Goal: Find specific page/section: Find specific page/section

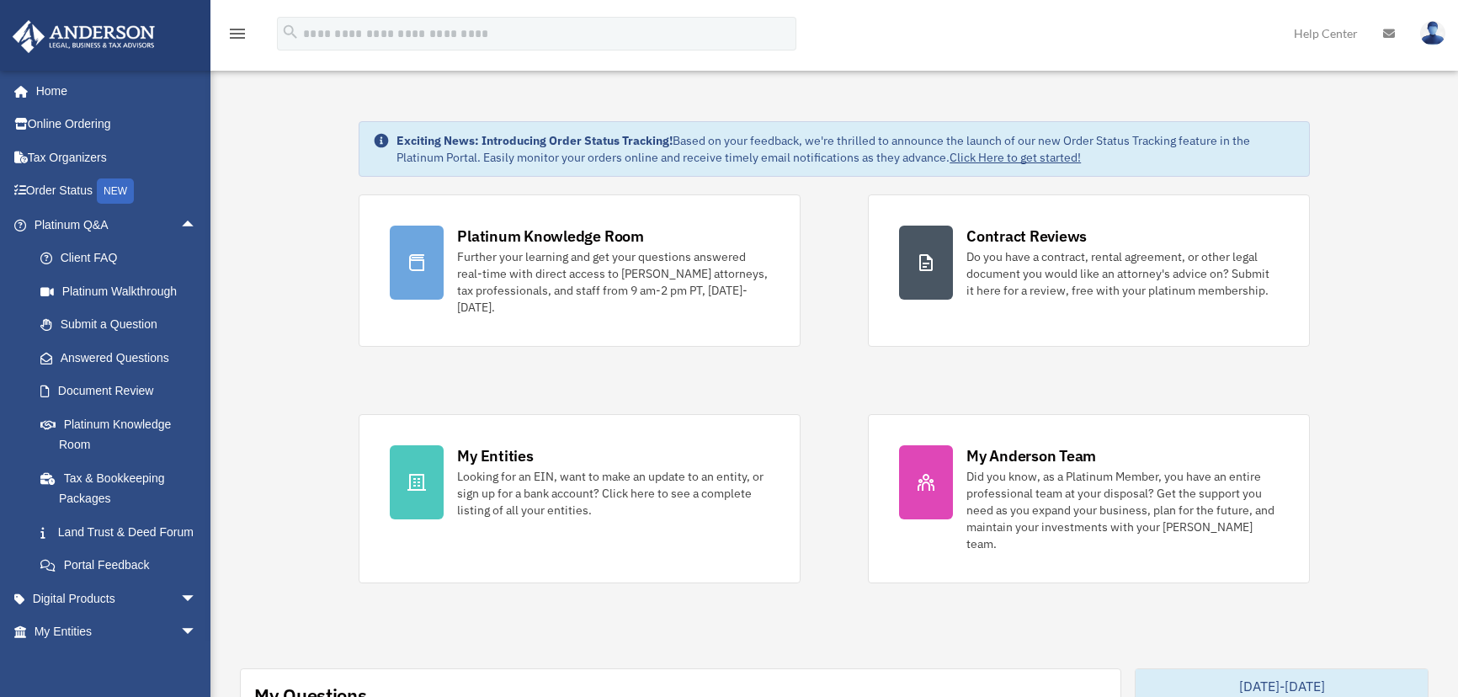
click at [61, 122] on link "Online Ordering" at bounding box center [117, 125] width 210 height 34
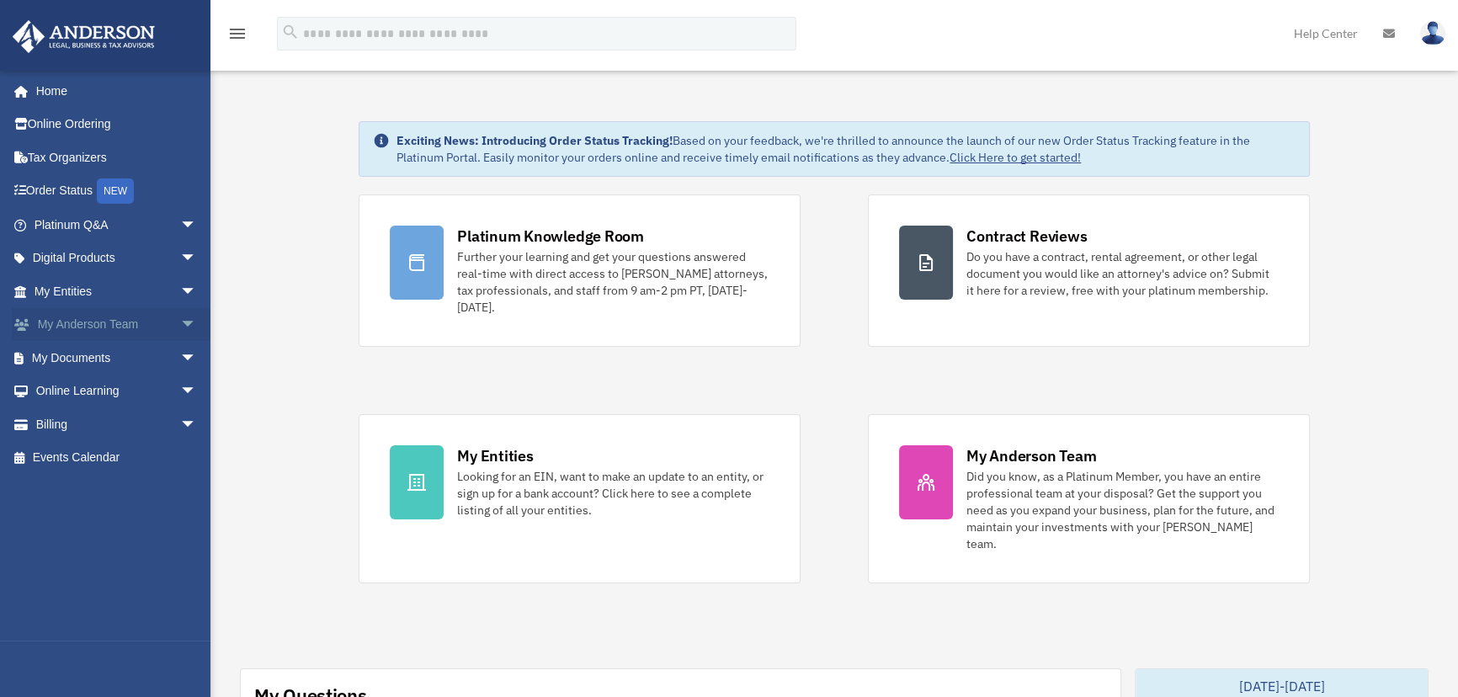
click at [184, 322] on span "arrow_drop_down" at bounding box center [197, 325] width 34 height 35
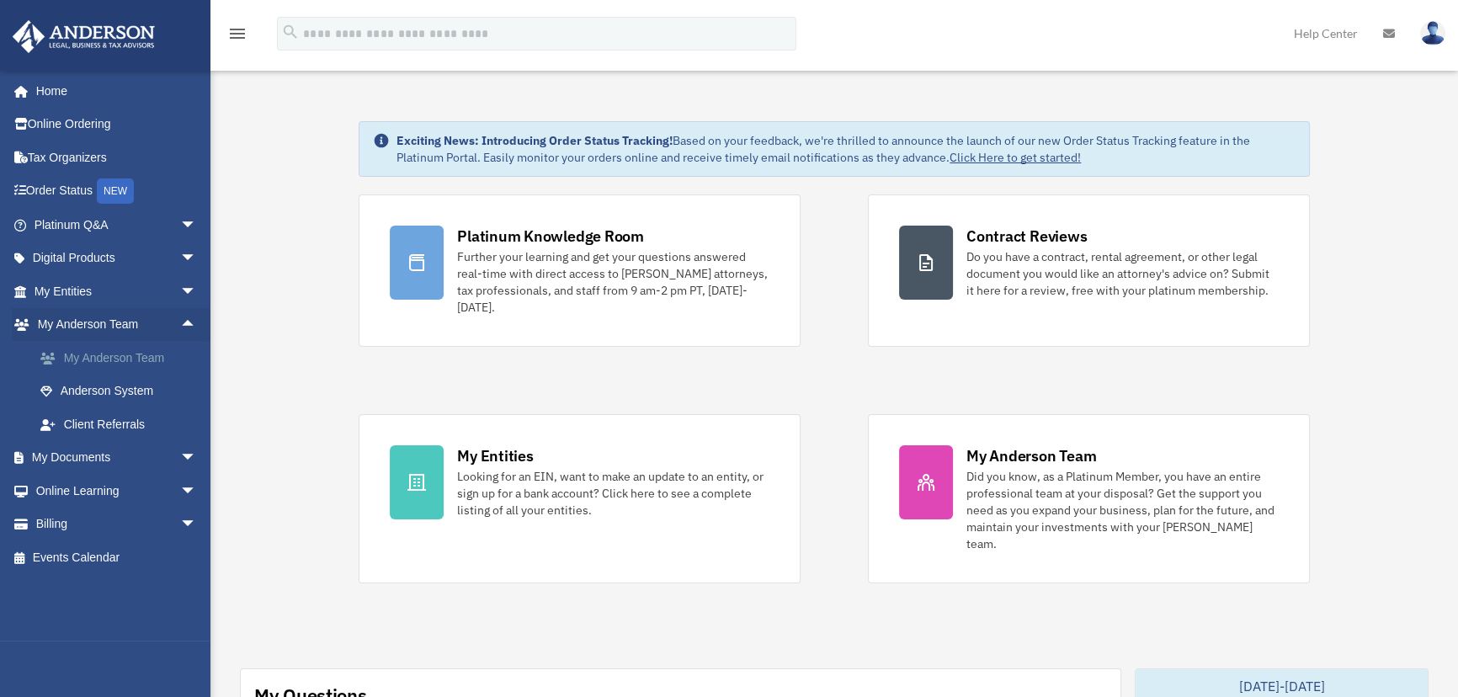
click at [147, 357] on link "My Anderson Team" at bounding box center [123, 358] width 199 height 34
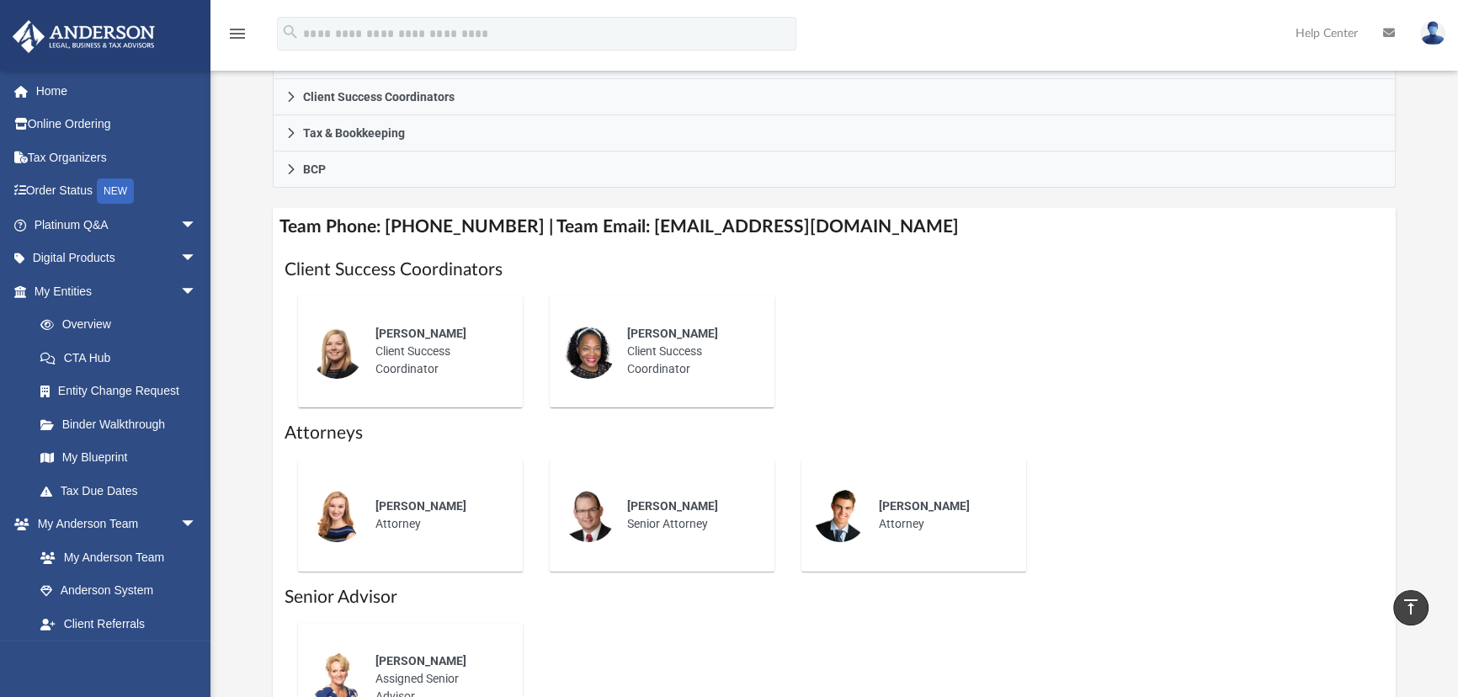
scroll to position [484, 0]
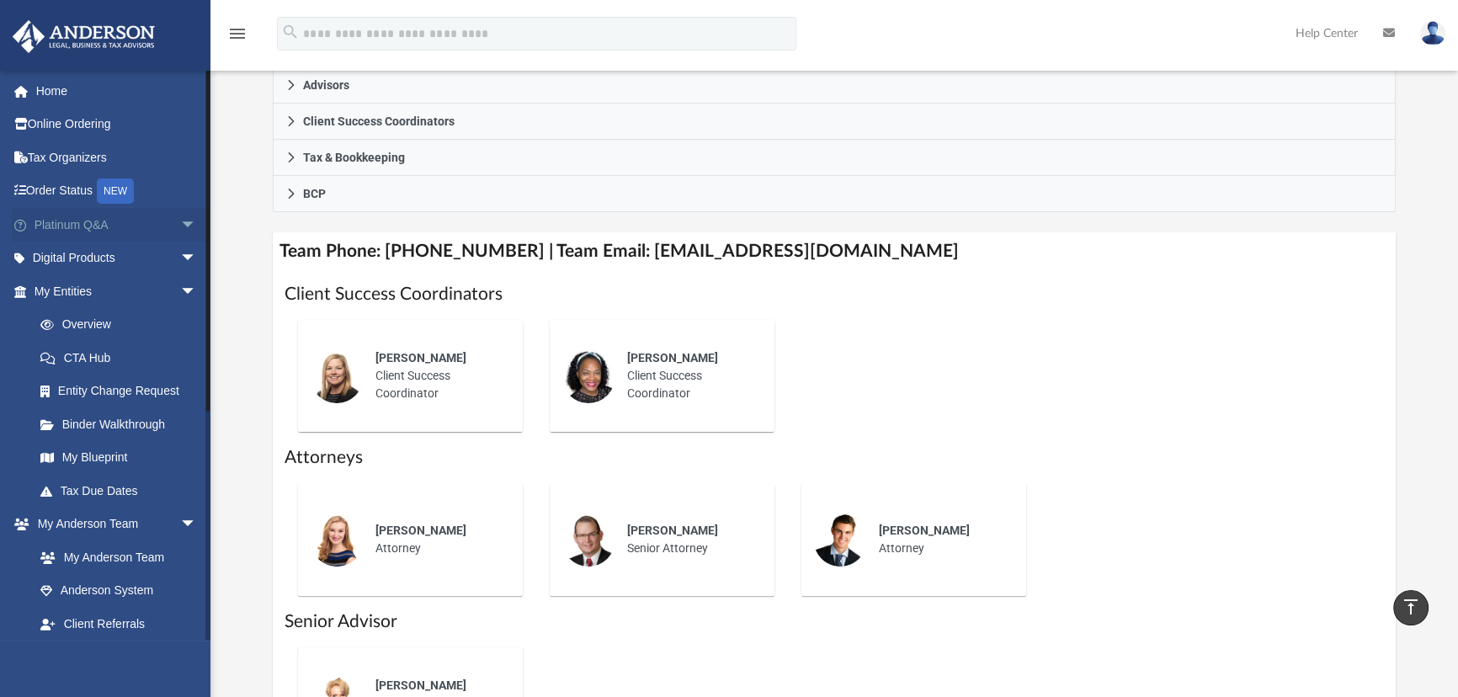
click at [180, 220] on span "arrow_drop_down" at bounding box center [197, 225] width 34 height 35
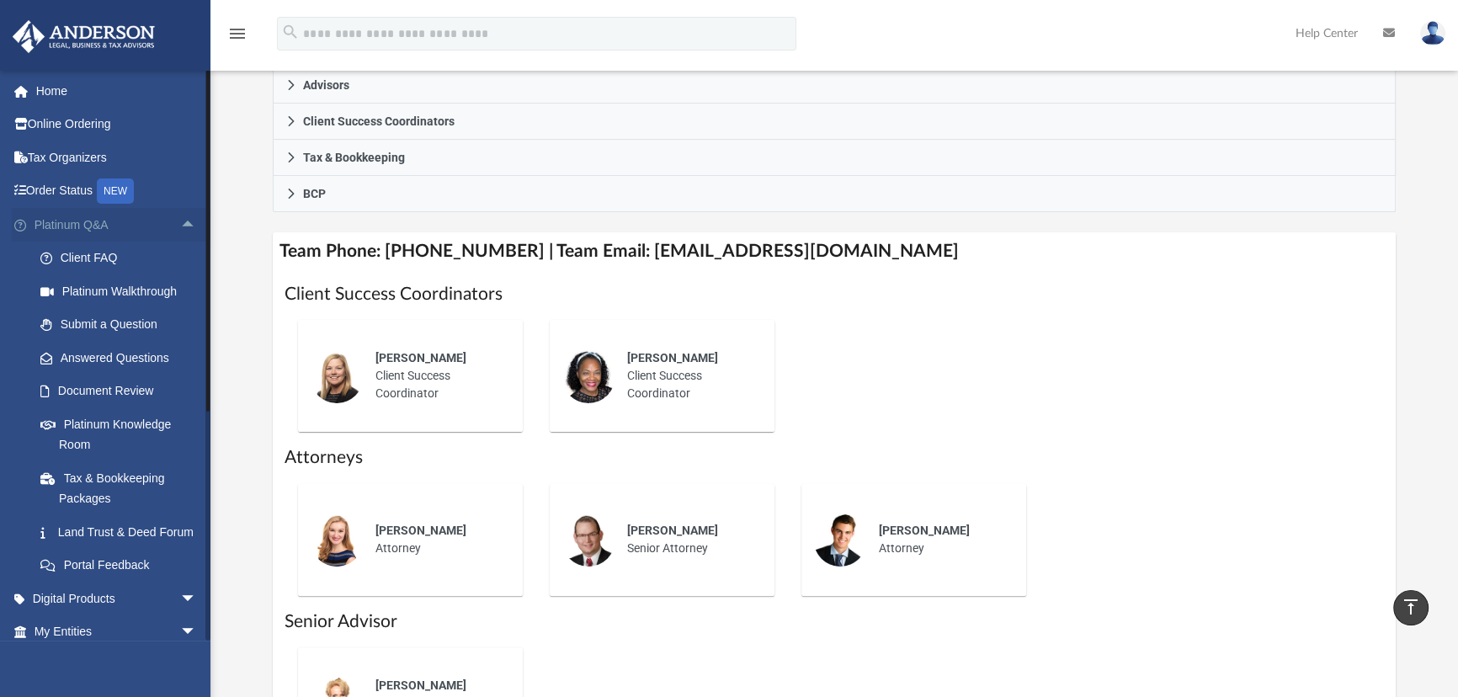
click at [180, 220] on span "arrow_drop_up" at bounding box center [197, 225] width 34 height 35
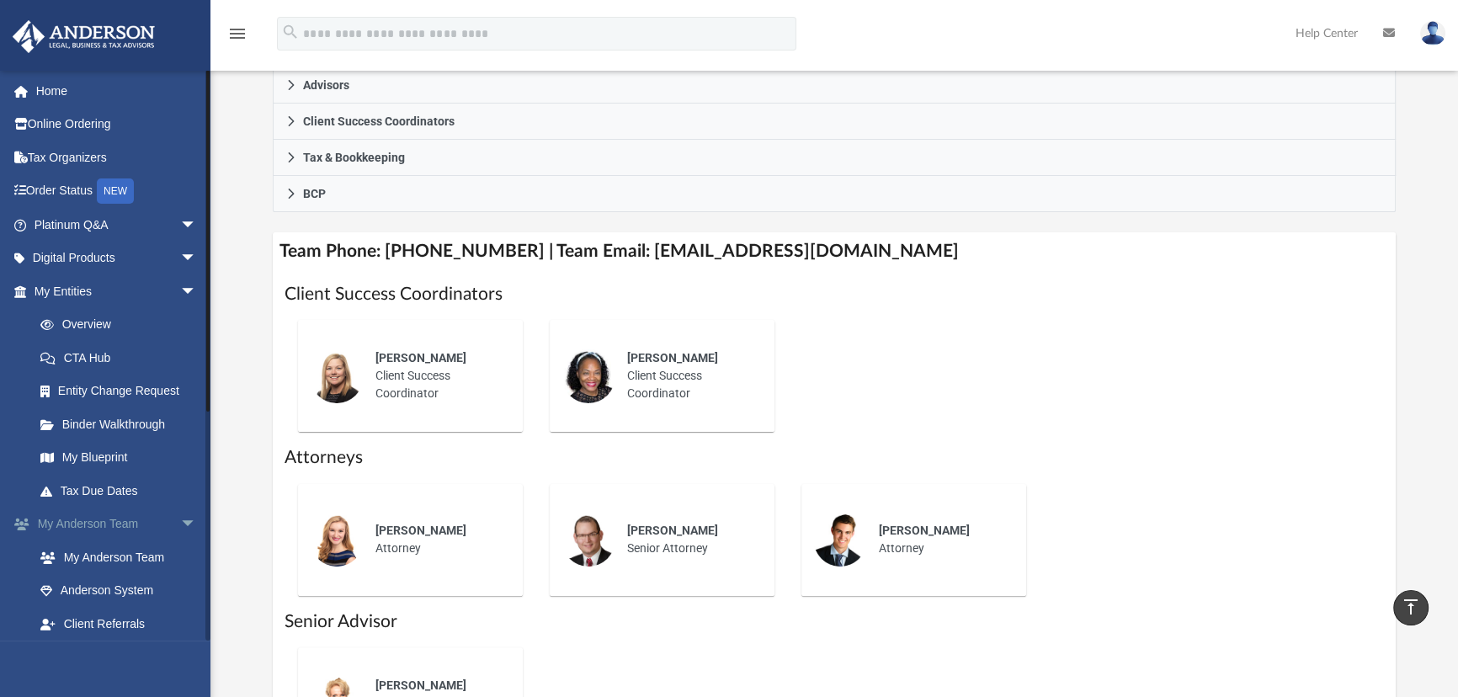
click at [180, 522] on span "arrow_drop_down" at bounding box center [197, 524] width 34 height 35
click at [180, 284] on span "arrow_drop_down" at bounding box center [197, 291] width 34 height 35
click at [180, 358] on span "arrow_drop_down" at bounding box center [197, 358] width 34 height 35
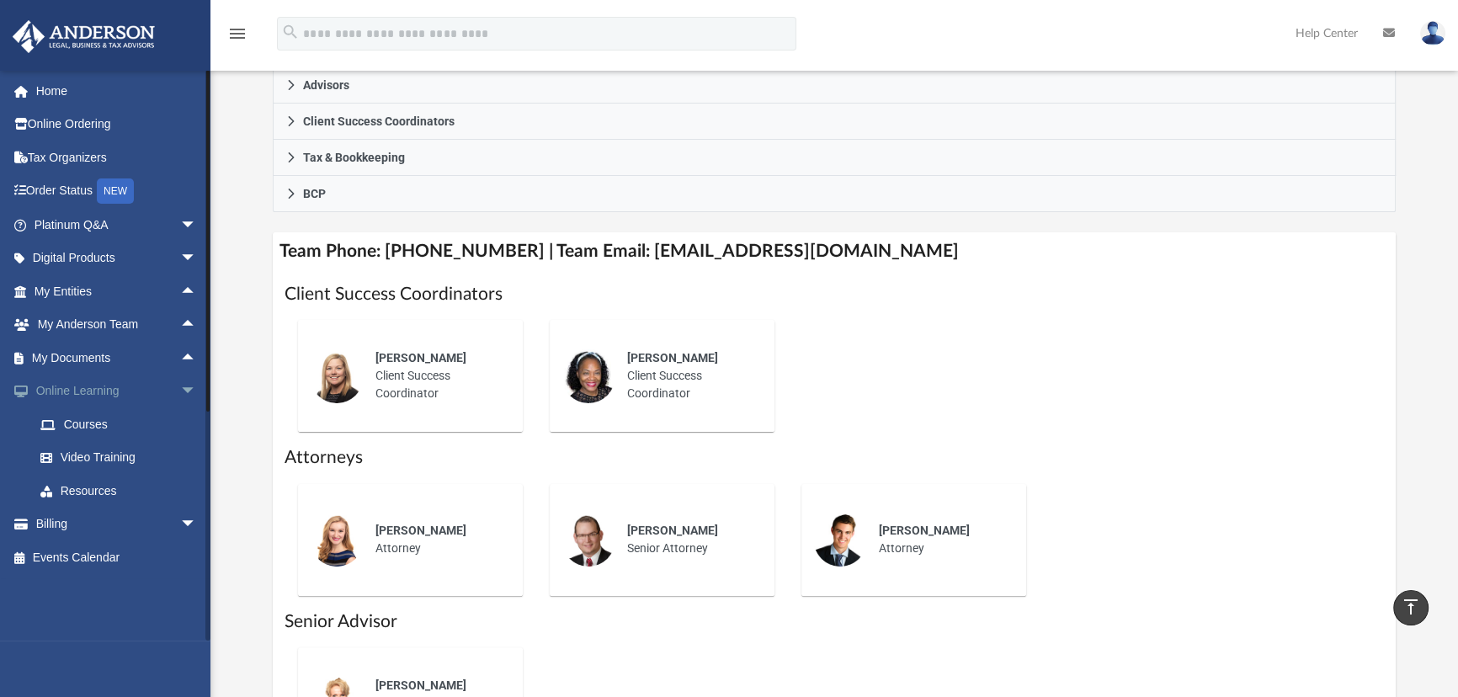
click at [180, 383] on span "arrow_drop_down" at bounding box center [197, 391] width 34 height 35
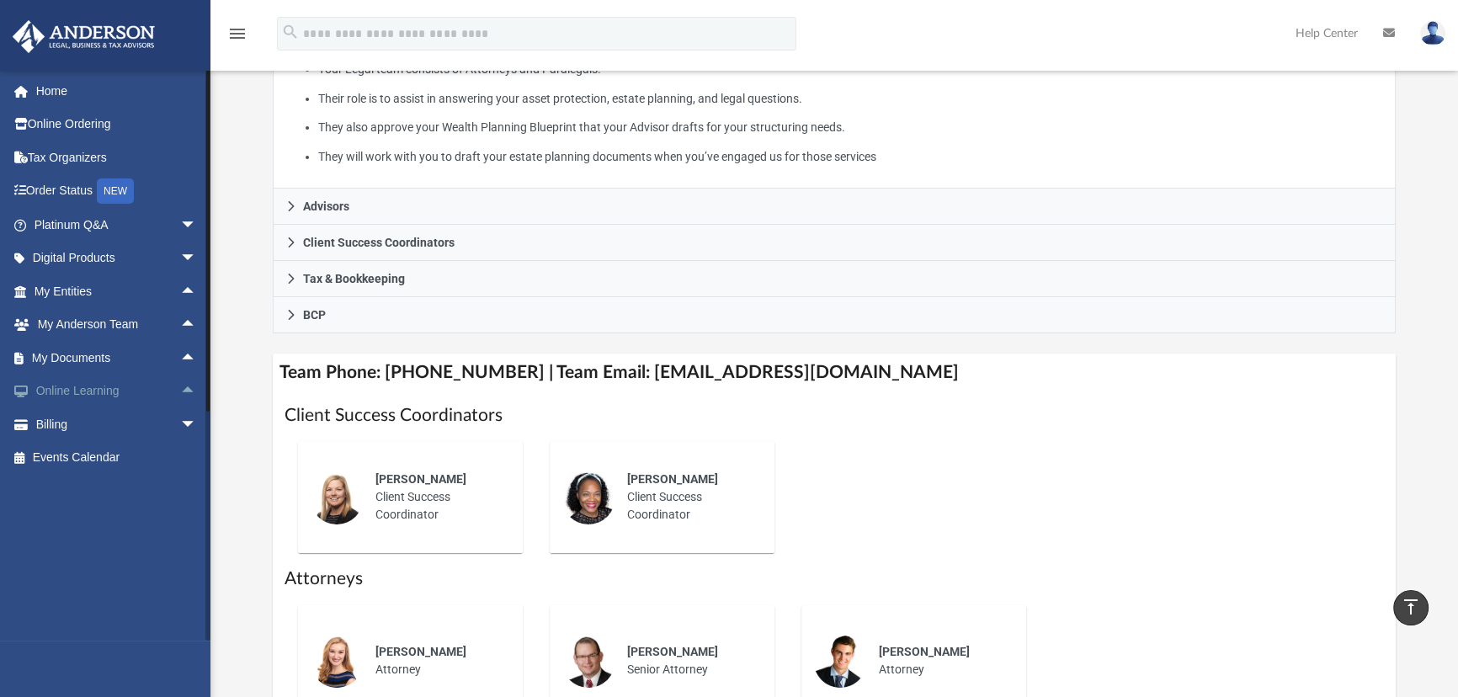
scroll to position [331, 0]
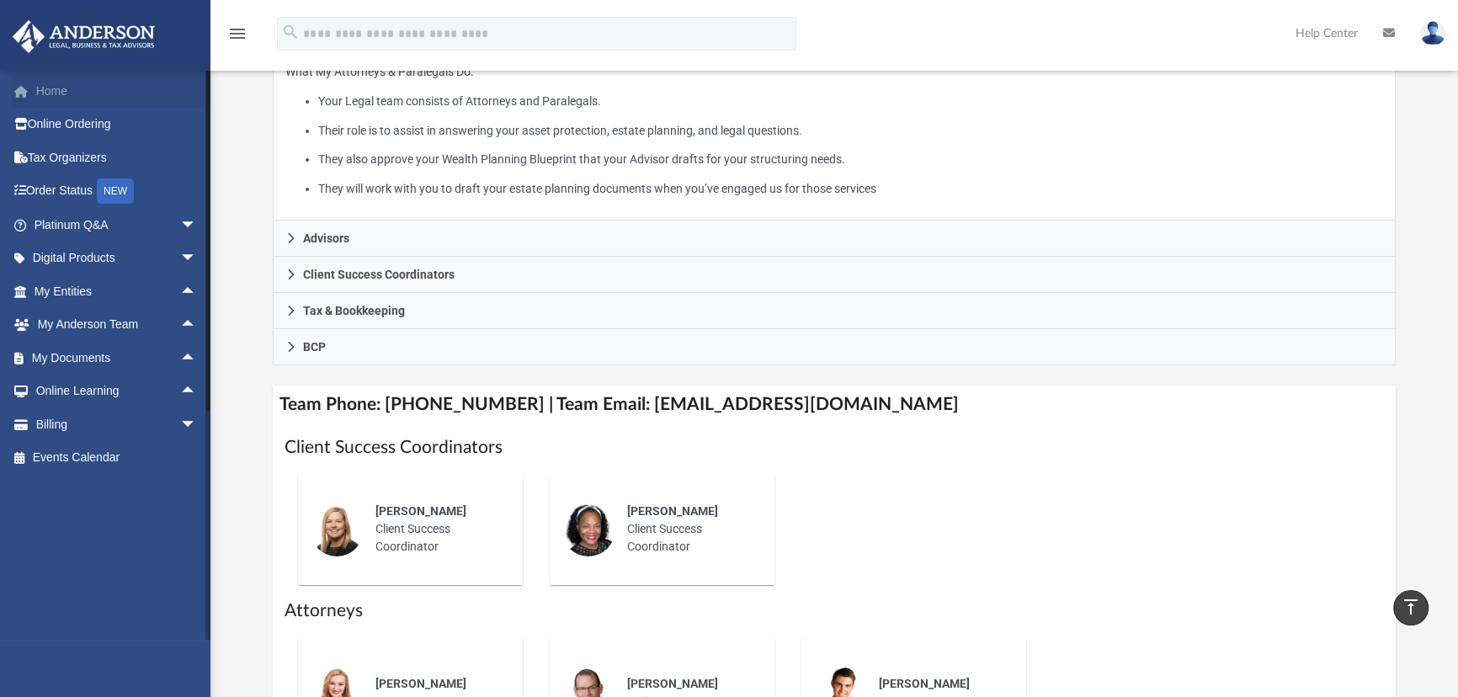
click at [36, 84] on link "Home" at bounding box center [117, 91] width 210 height 34
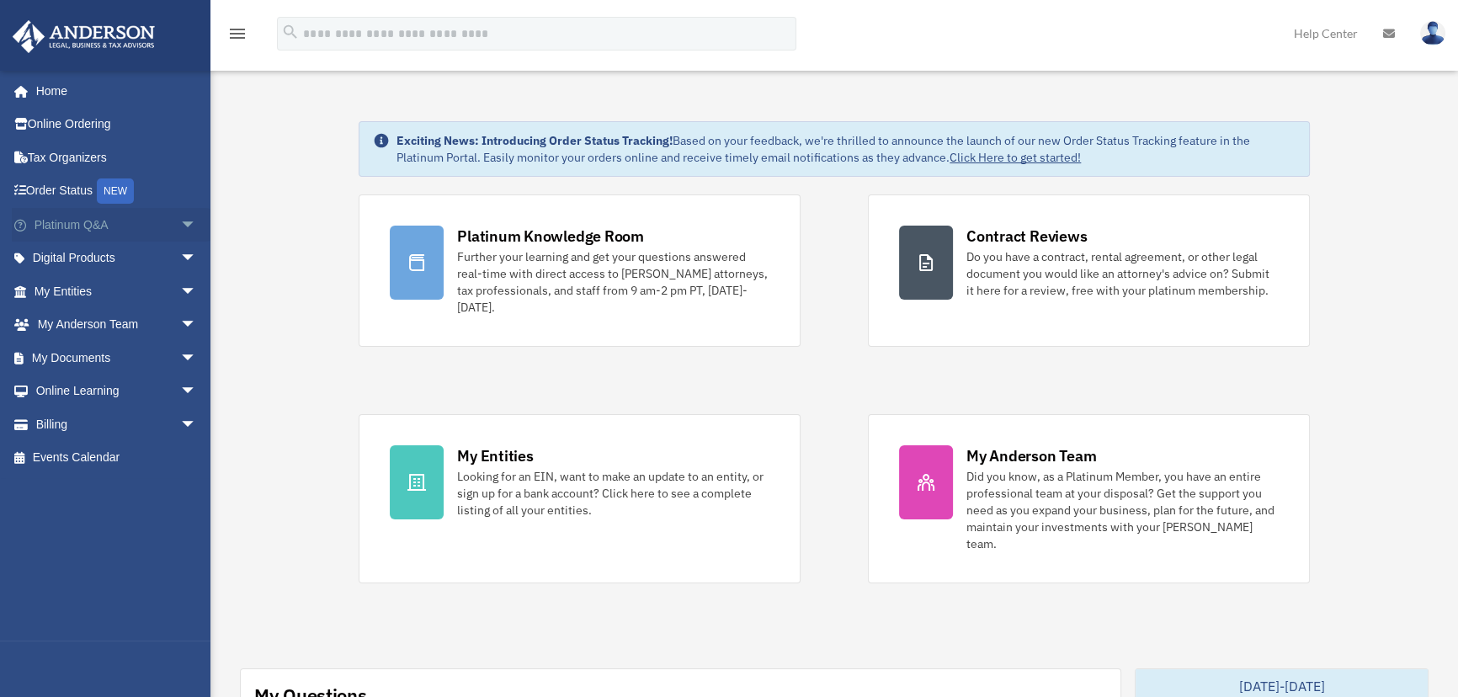
click at [180, 219] on span "arrow_drop_down" at bounding box center [197, 225] width 34 height 35
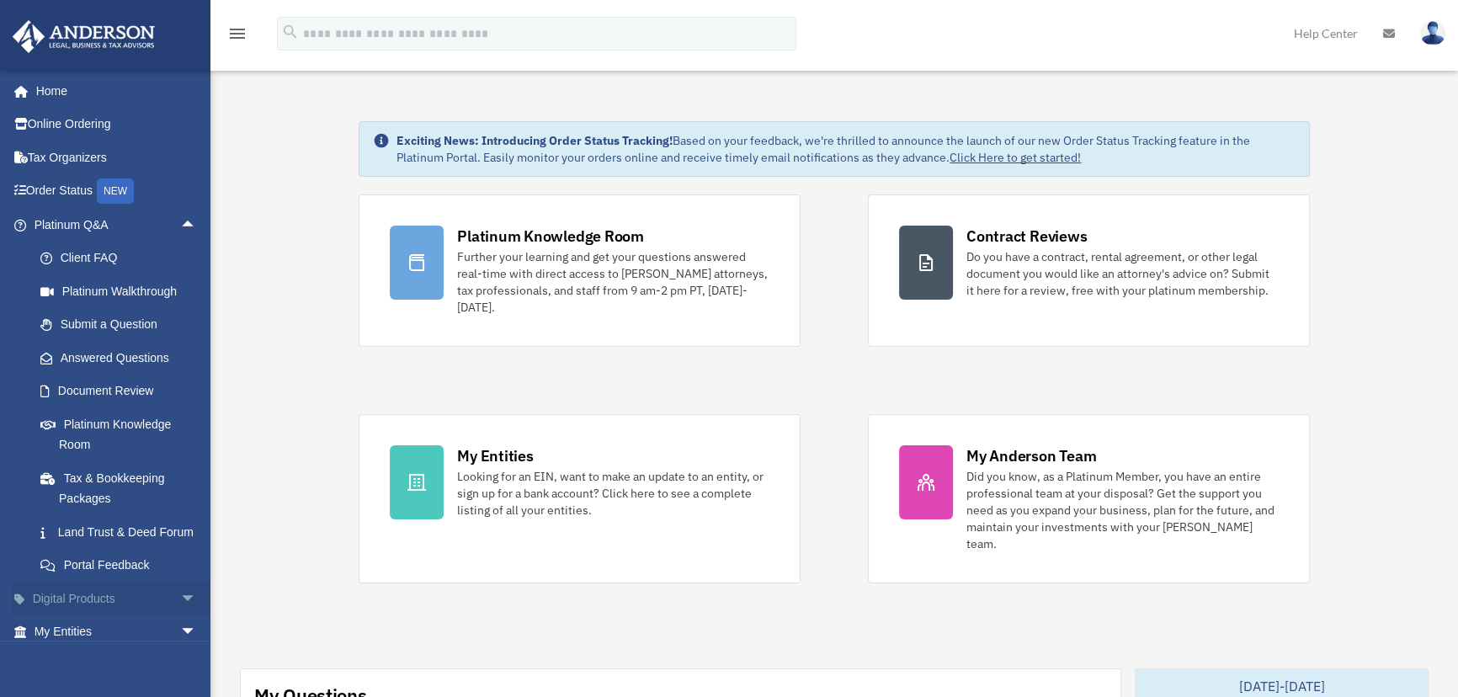
click at [180, 608] on span "arrow_drop_down" at bounding box center [197, 598] width 34 height 35
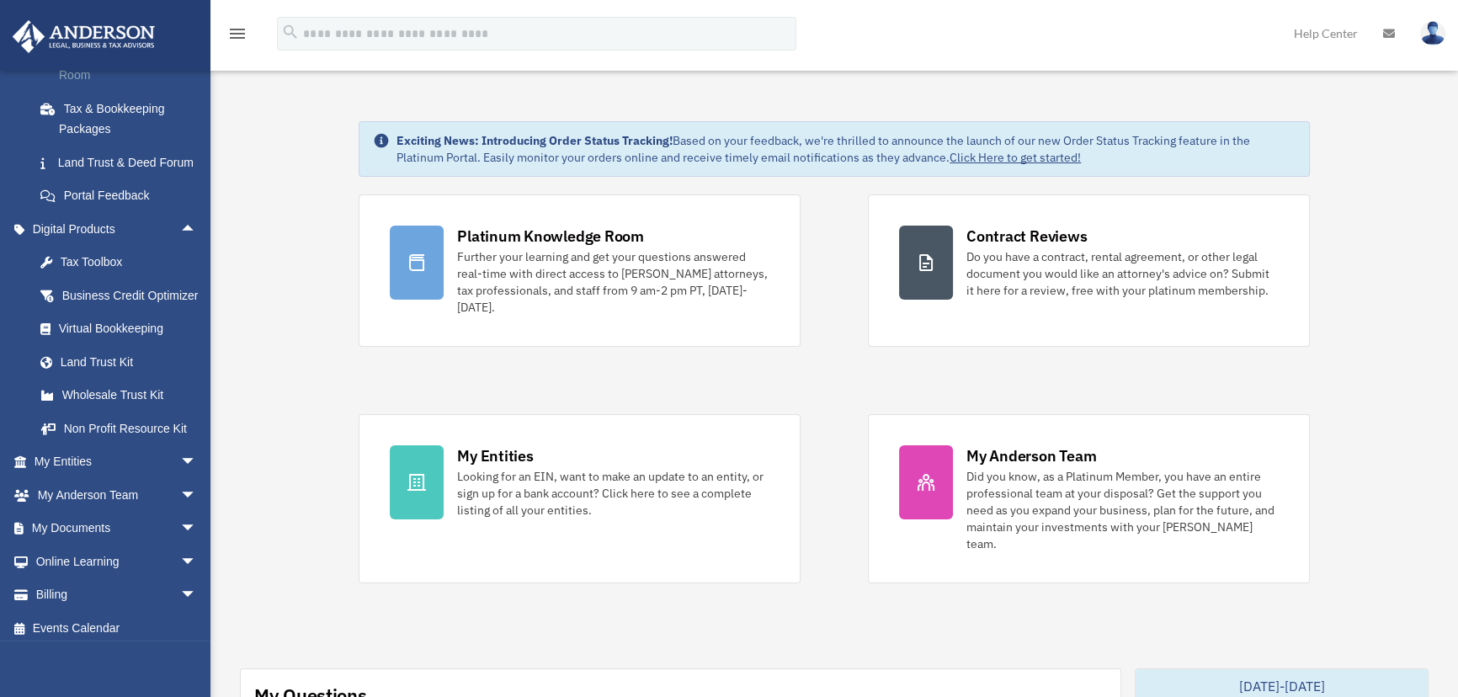
scroll to position [407, 0]
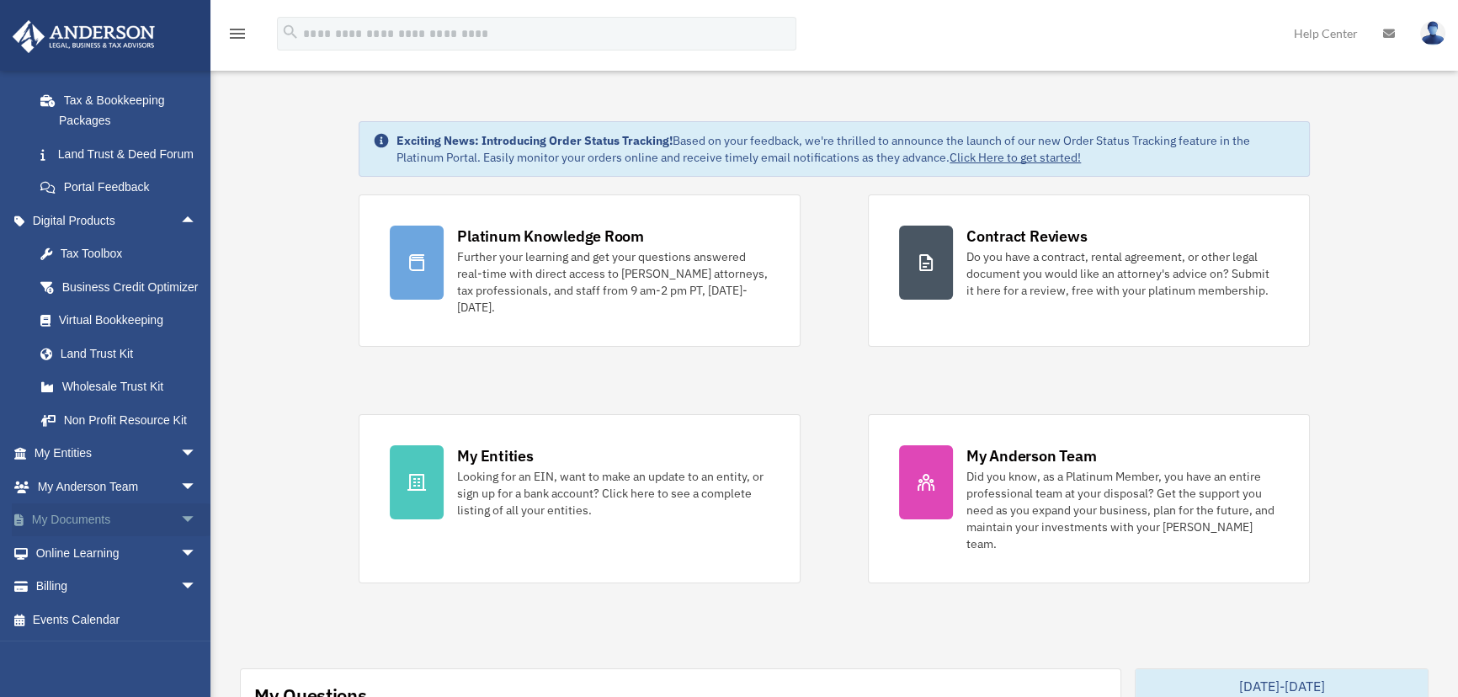
click at [180, 513] on span "arrow_drop_down" at bounding box center [197, 520] width 34 height 35
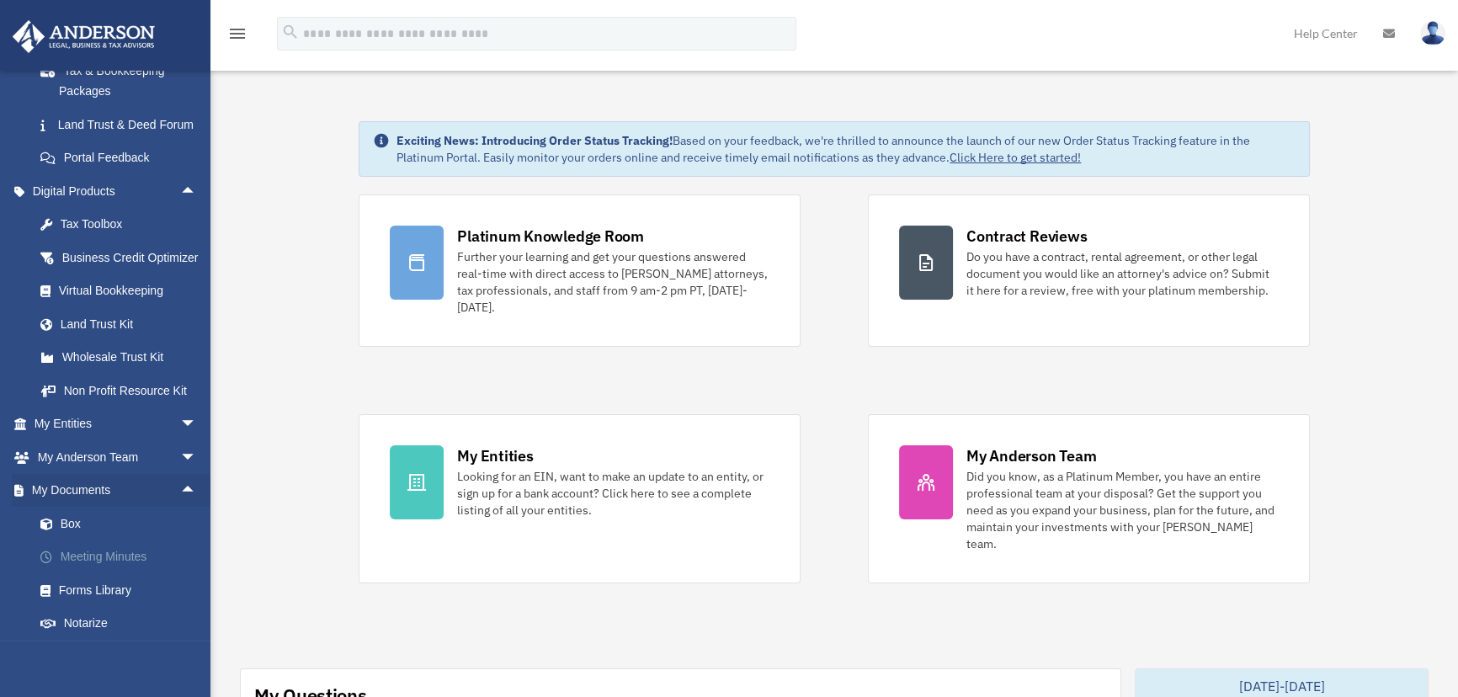
click at [96, 574] on link "Meeting Minutes" at bounding box center [123, 557] width 199 height 34
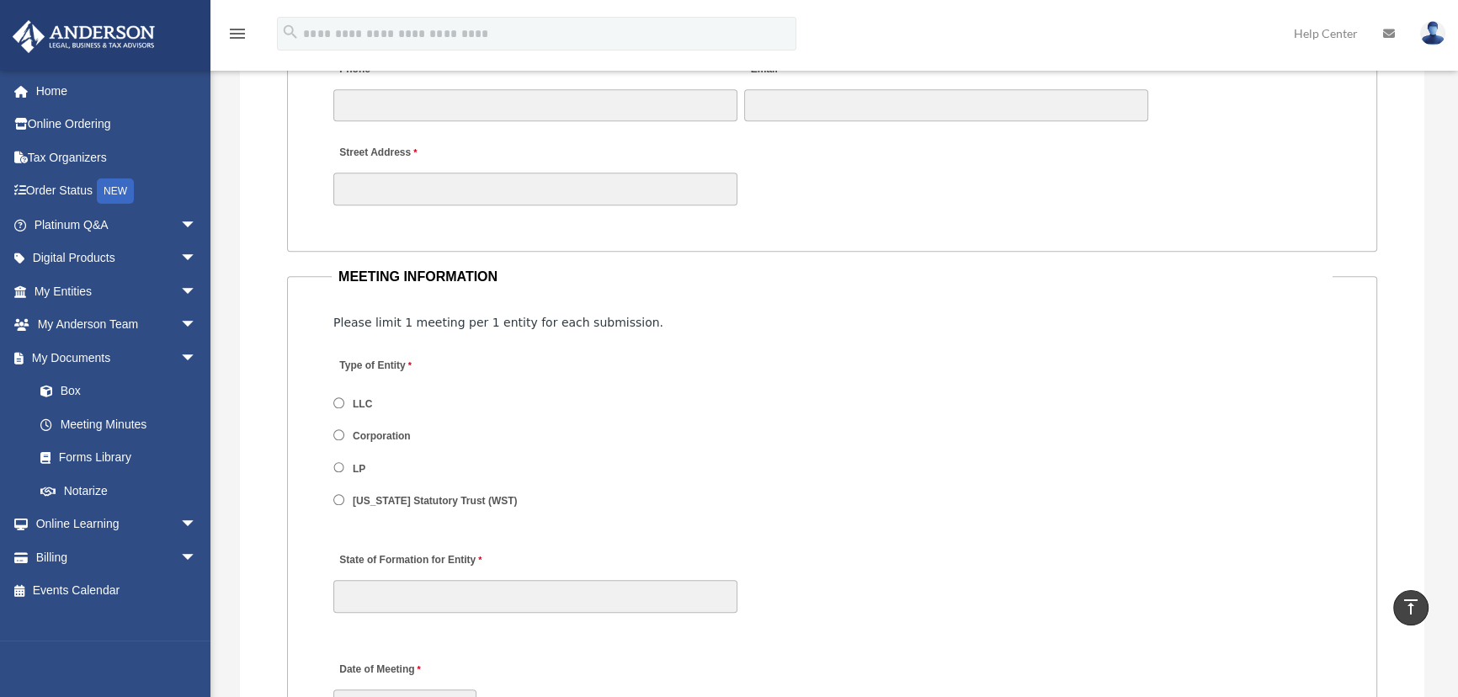
scroll to position [1861, 0]
click at [381, 428] on label "Corporation" at bounding box center [382, 435] width 69 height 15
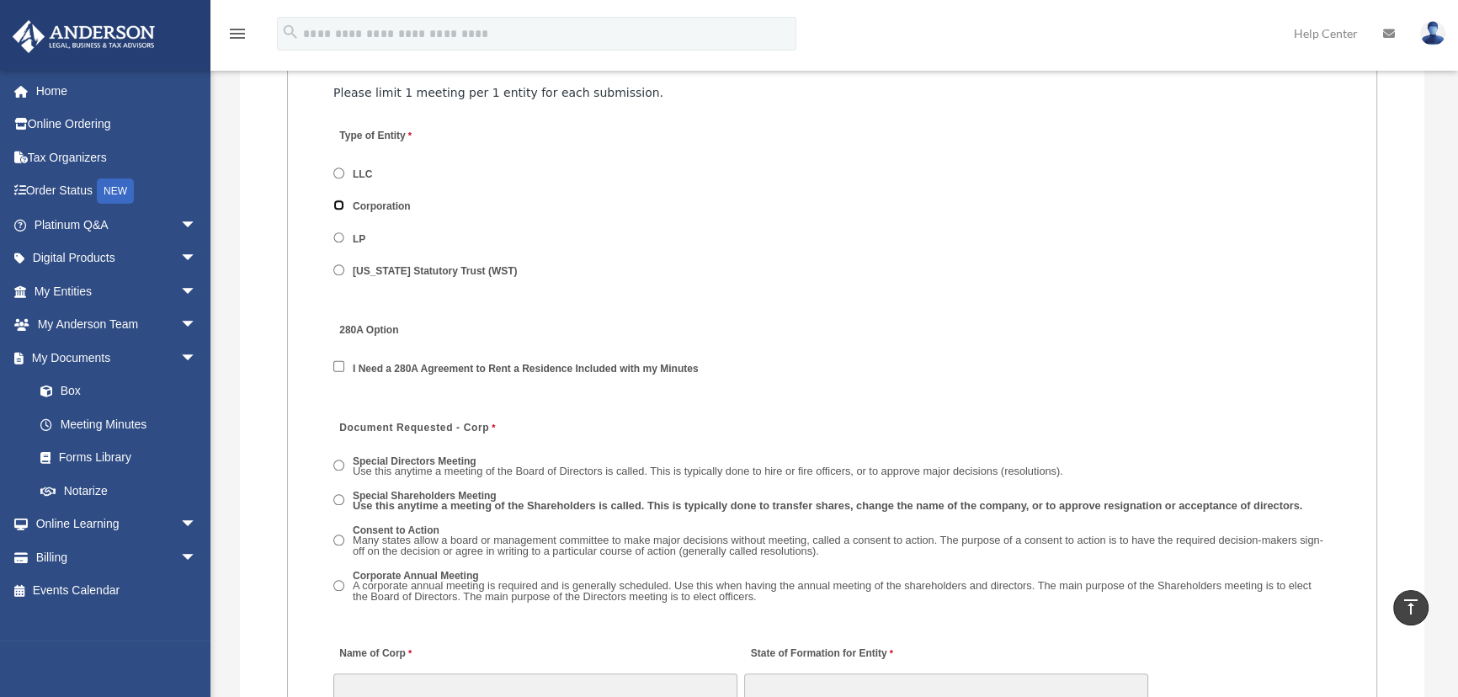
scroll to position [2090, 0]
click at [180, 209] on span "arrow_drop_down" at bounding box center [197, 225] width 34 height 35
